Goal: Find specific page/section: Find specific page/section

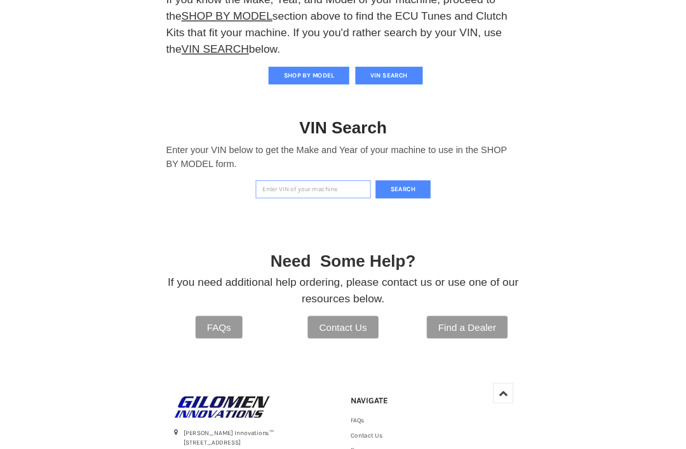
scroll to position [374, 0]
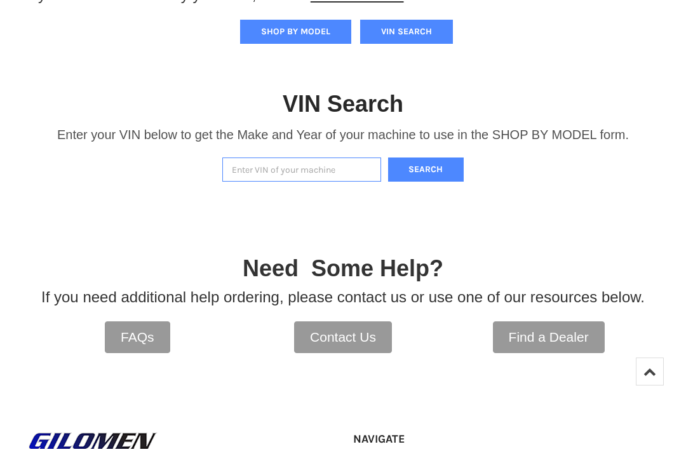
click at [320, 177] on input "Enter VIN of your machine" at bounding box center [301, 170] width 159 height 25
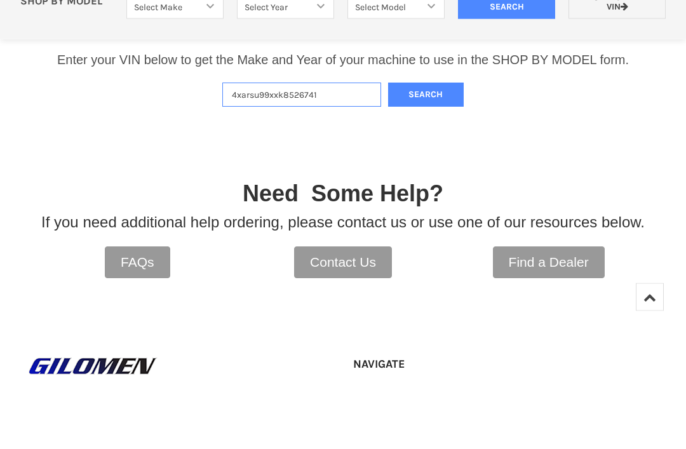
click at [438, 158] on button "Search" at bounding box center [426, 170] width 76 height 25
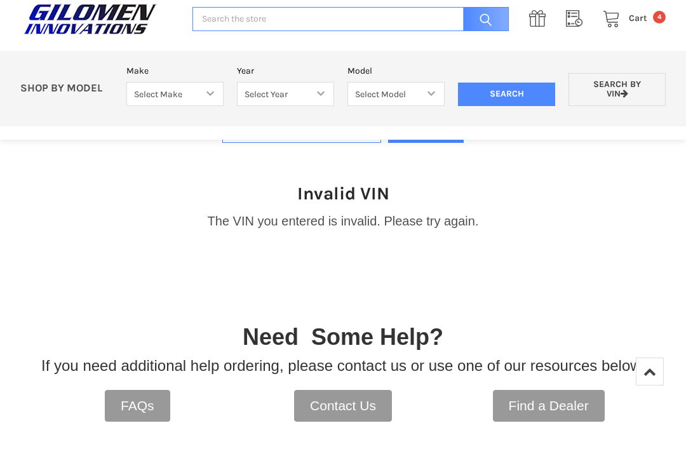
scroll to position [412, 0]
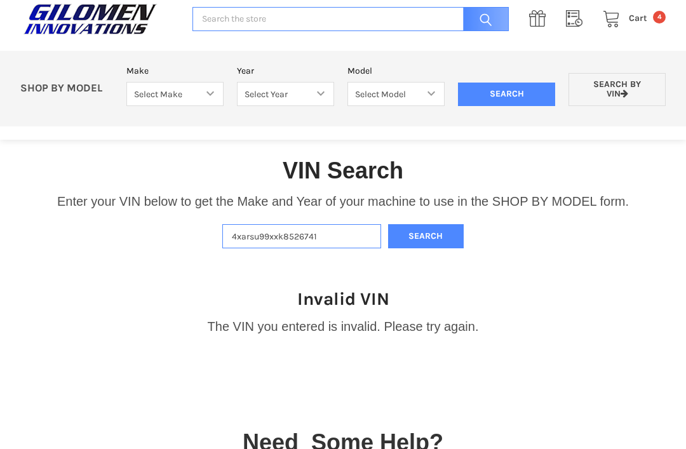
click at [353, 236] on input "4xarsu99xxk8526741" at bounding box center [301, 236] width 159 height 25
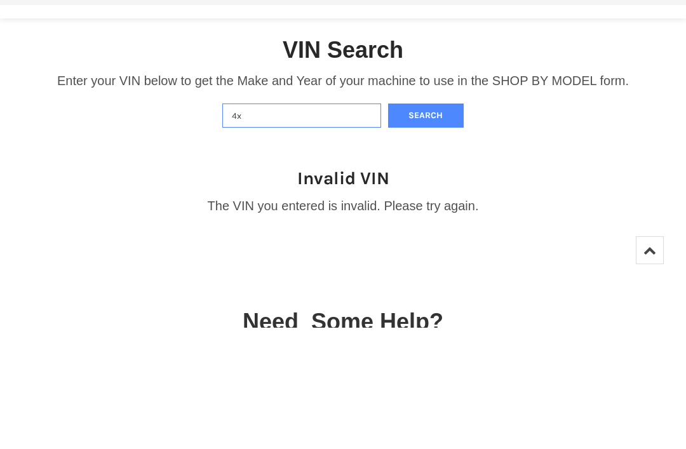
type input "4"
type input "[US_VEHICLE_IDENTIFICATION_NUMBER]"
click at [444, 225] on button "Search" at bounding box center [426, 237] width 76 height 25
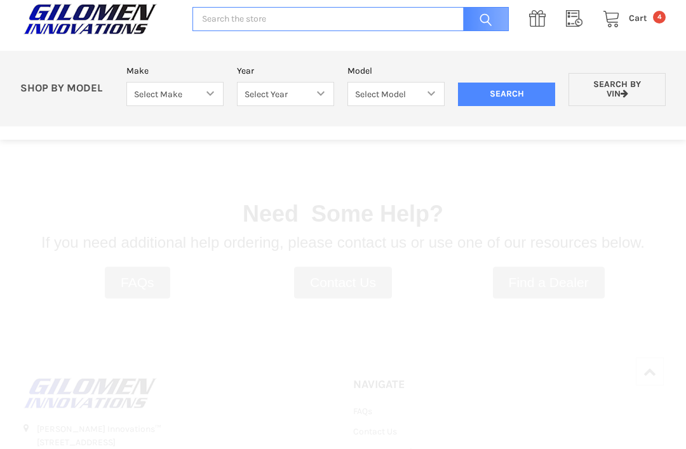
select select "330"
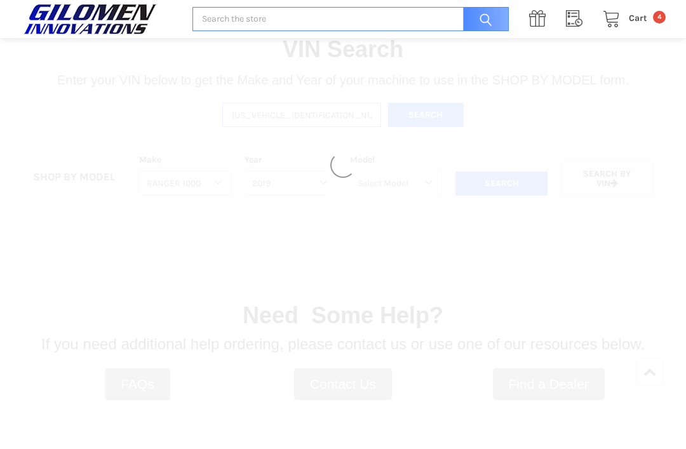
select select "333"
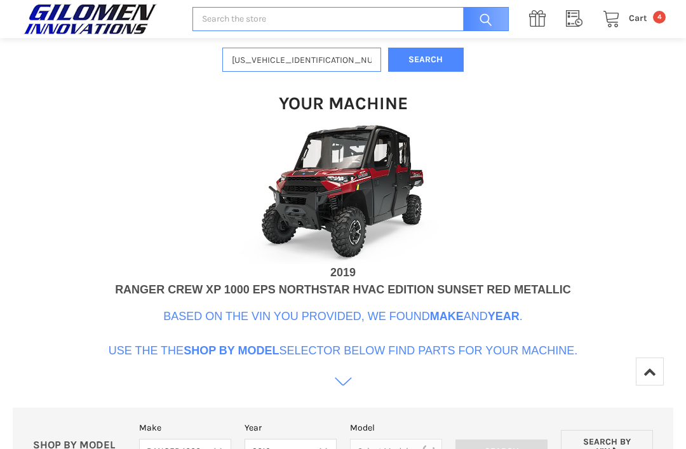
scroll to position [486, 0]
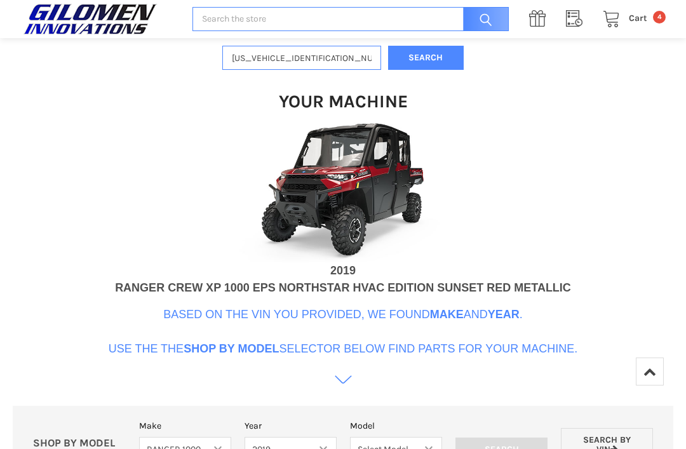
click at [133, 348] on p "Based on the VIN you provided, we found Make and Year . Use the the Shop By Mod…" at bounding box center [344, 331] width 470 height 51
click at [489, 343] on p "Based on the VIN you provided, we found Make and Year . Use the the Shop By Mod…" at bounding box center [344, 331] width 470 height 51
click at [503, 358] on div "Your Machine 2019 RANGER CREW XP 1000 EPS NORTHSTAR HVAC EDITION SUNSET RED MET…" at bounding box center [344, 231] width 470 height 323
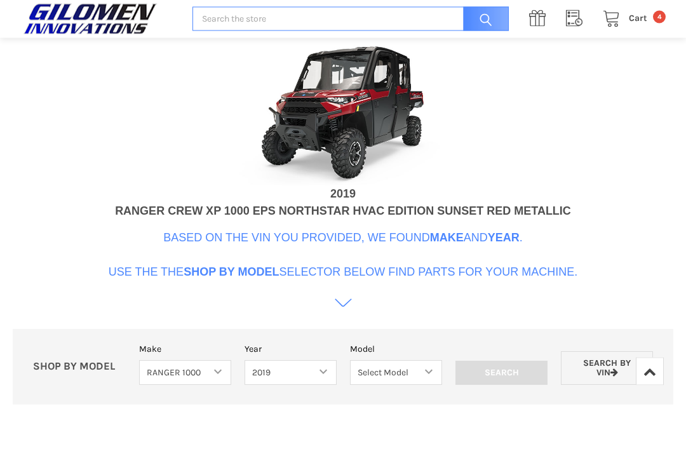
scroll to position [563, 0]
click at [223, 368] on select "Select Make Bobcat UTV Gravely UTV ACE 900 RANGER 570 Ranger 700 / 800 RANGER 9…" at bounding box center [185, 372] width 92 height 25
click at [426, 367] on select "Select Model Ranger 1000 XP Ranger 1000 Crew Ranger 1000 Northstar Ranger 1000 …" at bounding box center [396, 372] width 92 height 25
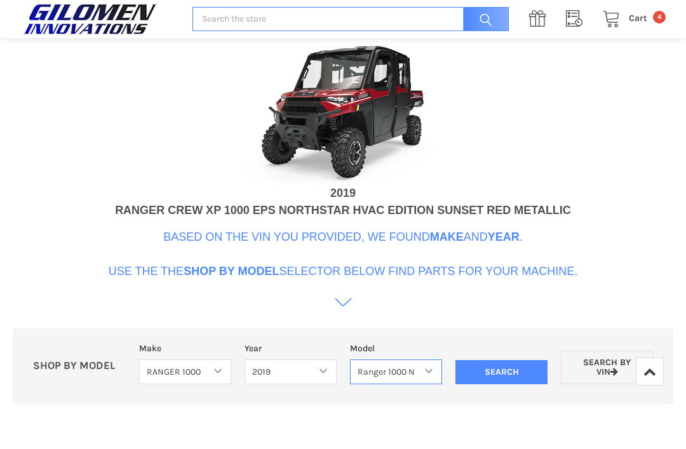
click at [423, 379] on select "Select Model Ranger 1000 XP Ranger 1000 Crew Ranger 1000 Northstar Ranger 1000 …" at bounding box center [396, 372] width 92 height 25
select select "121"
click at [532, 376] on input "Search" at bounding box center [502, 372] width 92 height 24
